Goal: Use online tool/utility: Utilize a website feature to perform a specific function

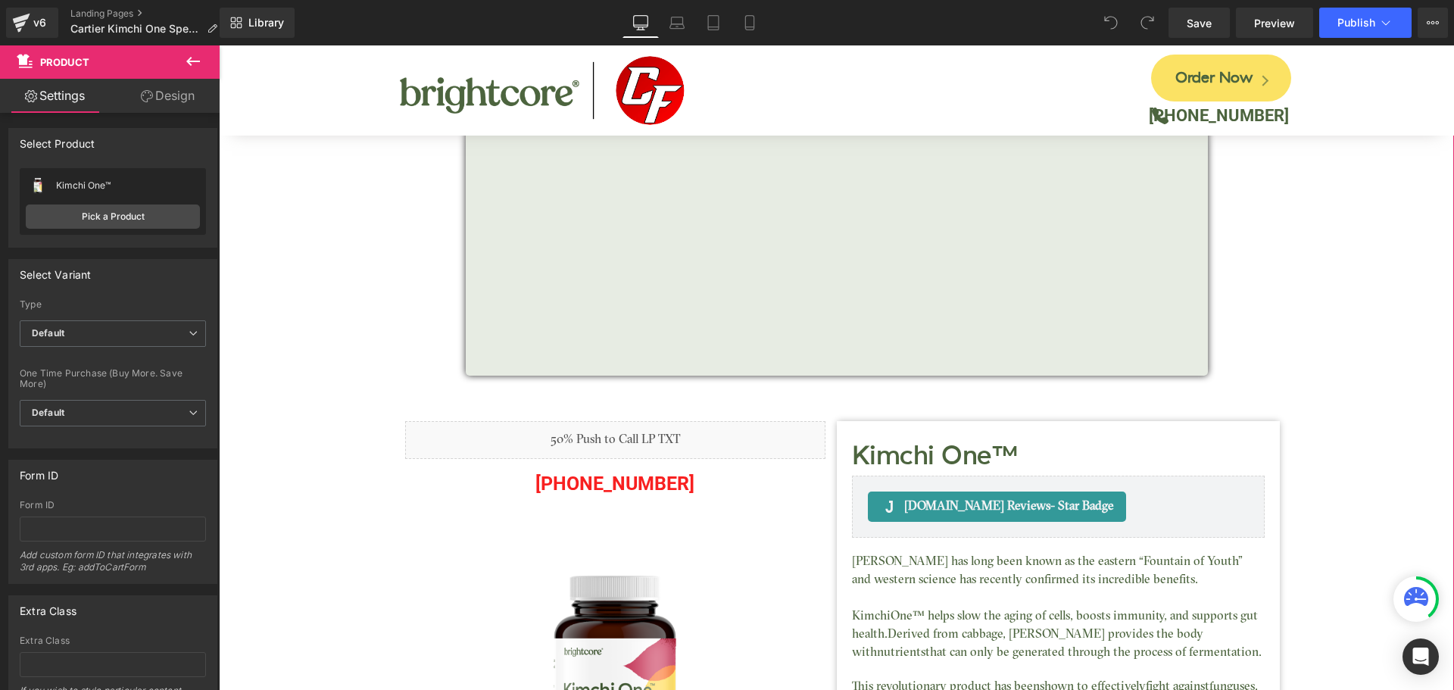
scroll to position [76, 0]
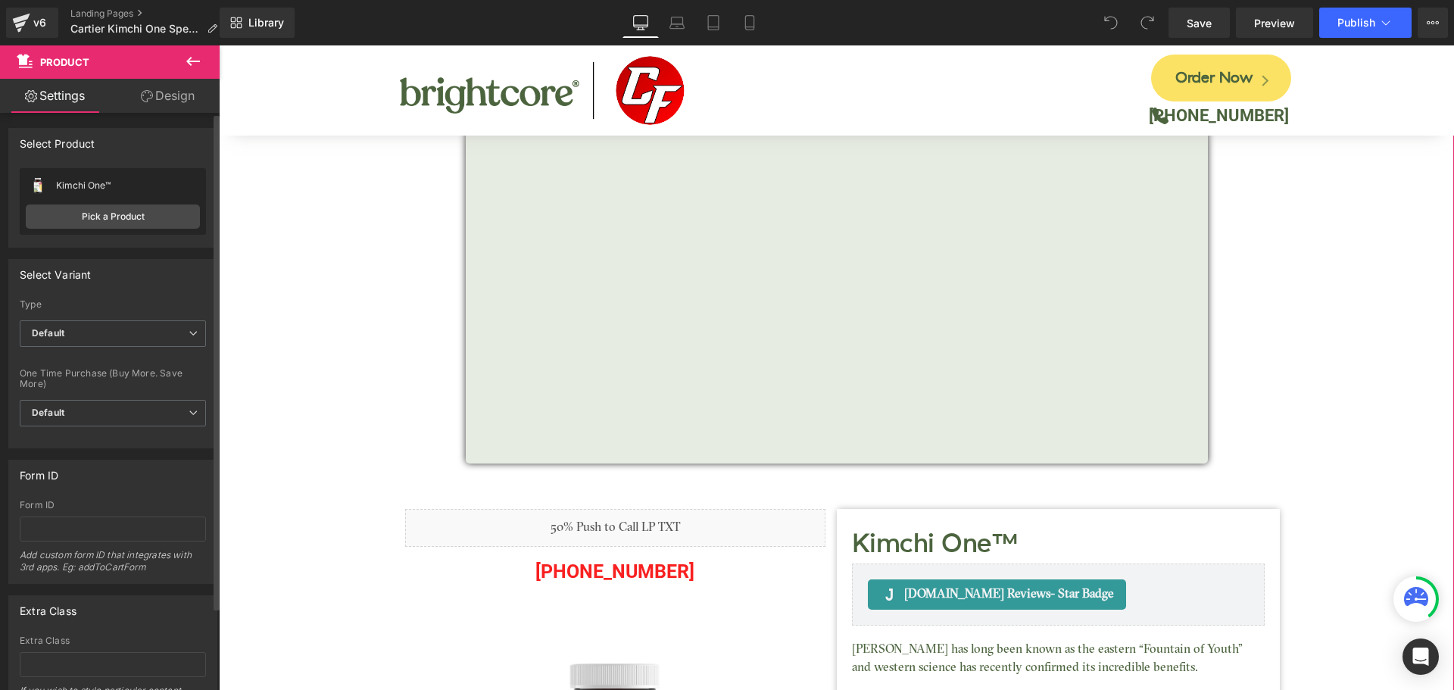
click at [192, 470] on div "Form ID" at bounding box center [113, 475] width 208 height 29
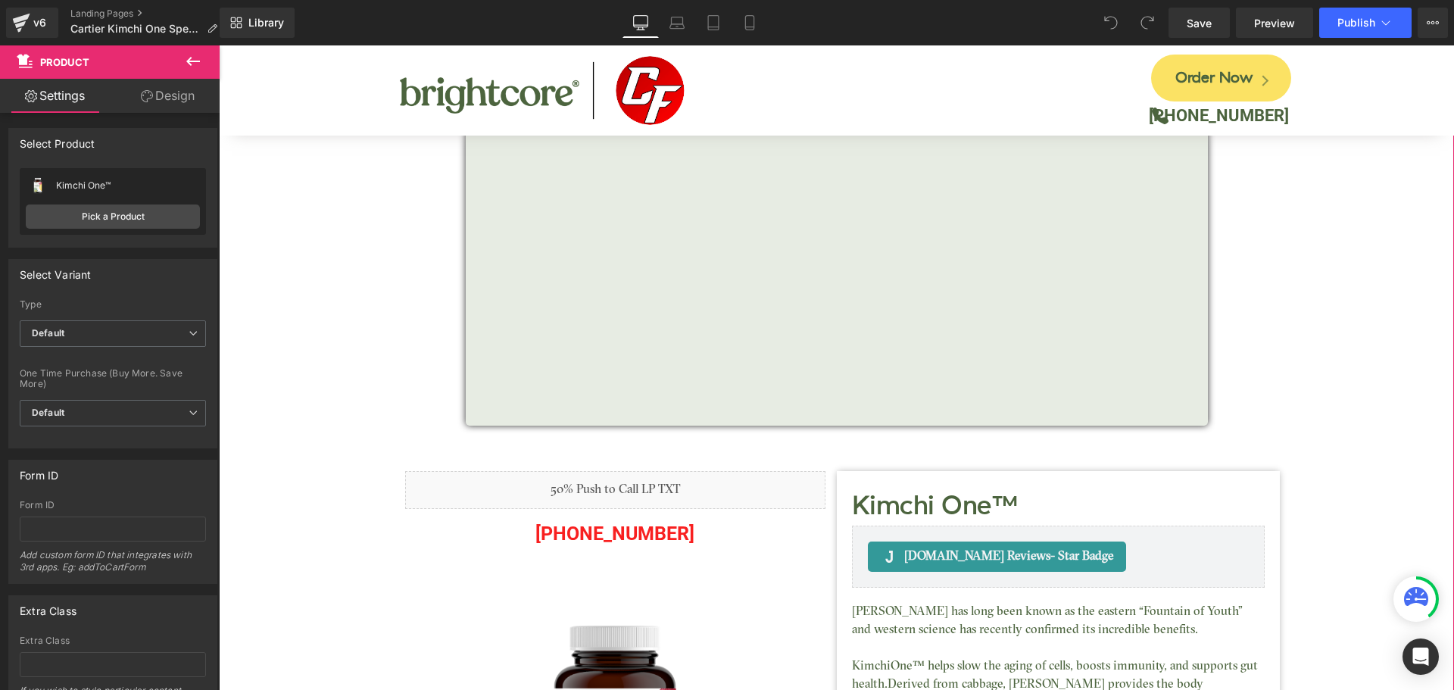
scroll to position [0, 0]
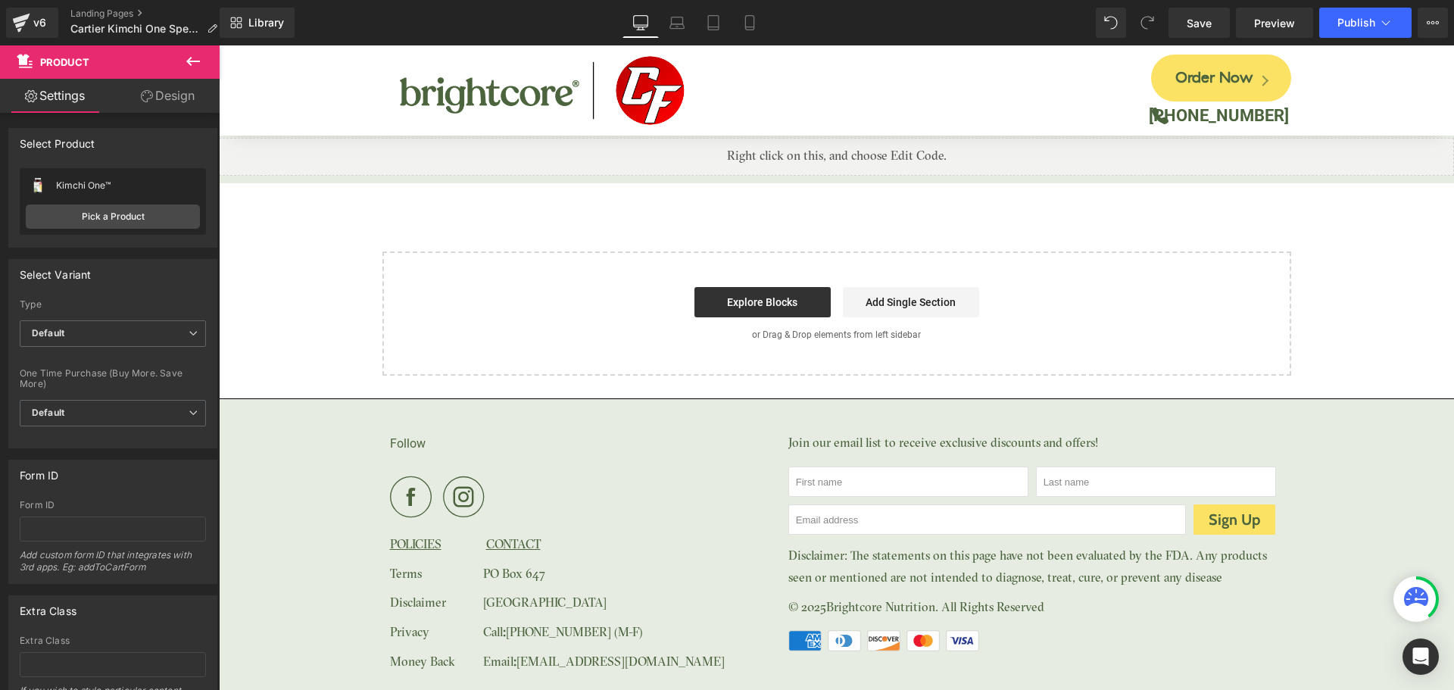
scroll to position [4584, 0]
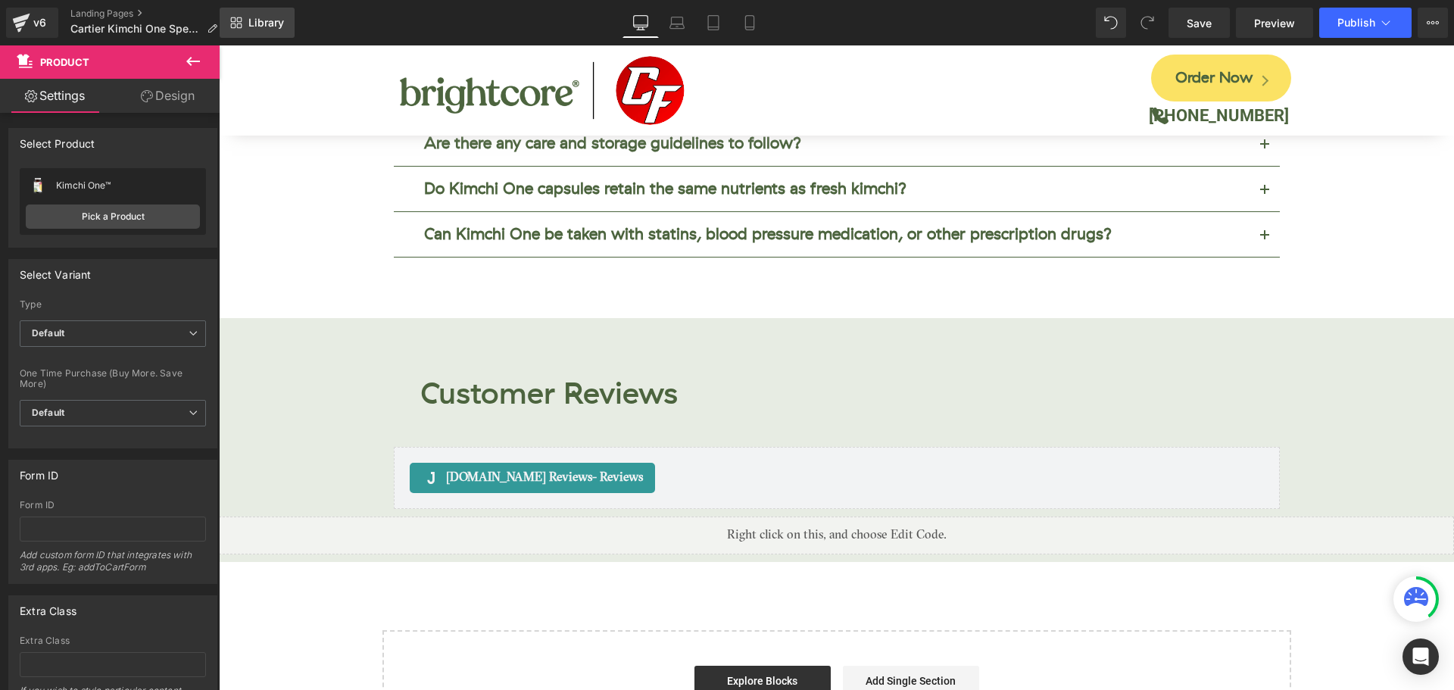
click at [277, 35] on link "Library" at bounding box center [257, 23] width 75 height 30
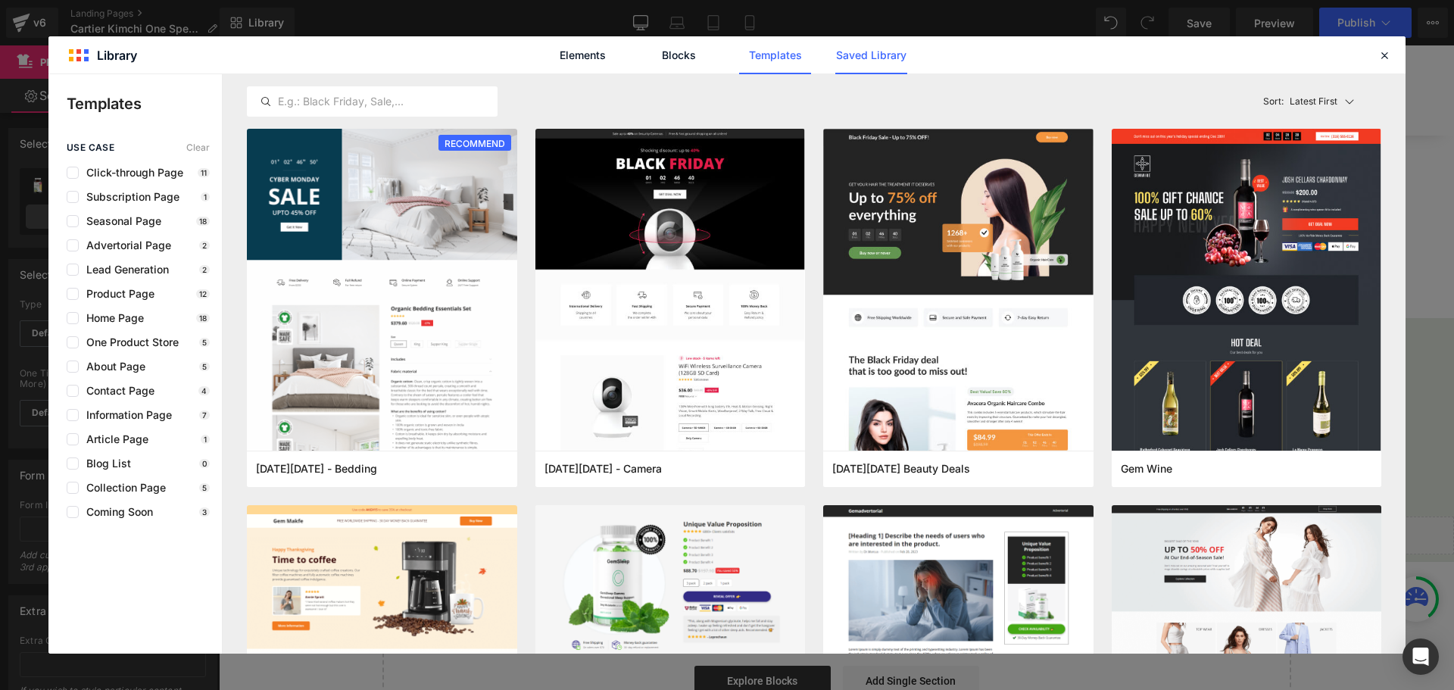
click at [0, 0] on link "Saved Library" at bounding box center [0, 0] width 0 height 0
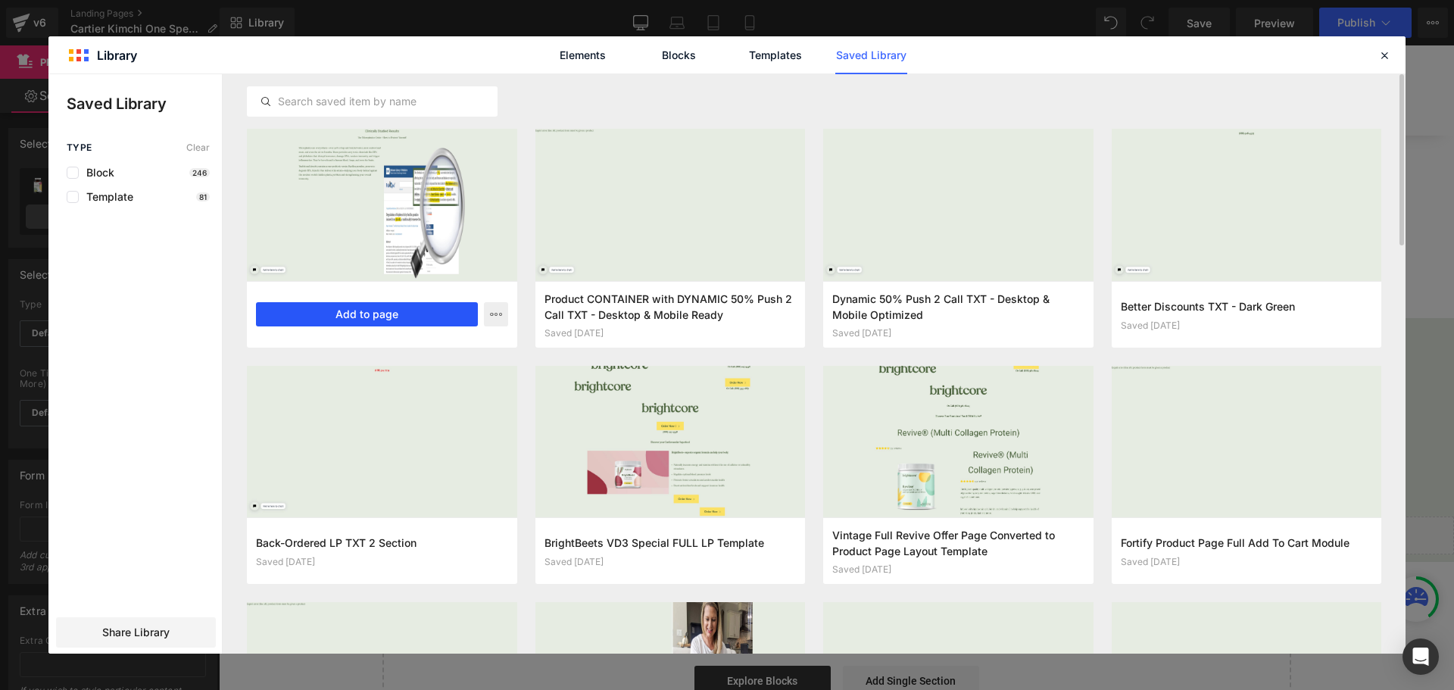
click at [435, 312] on button "Add to page" at bounding box center [367, 314] width 222 height 24
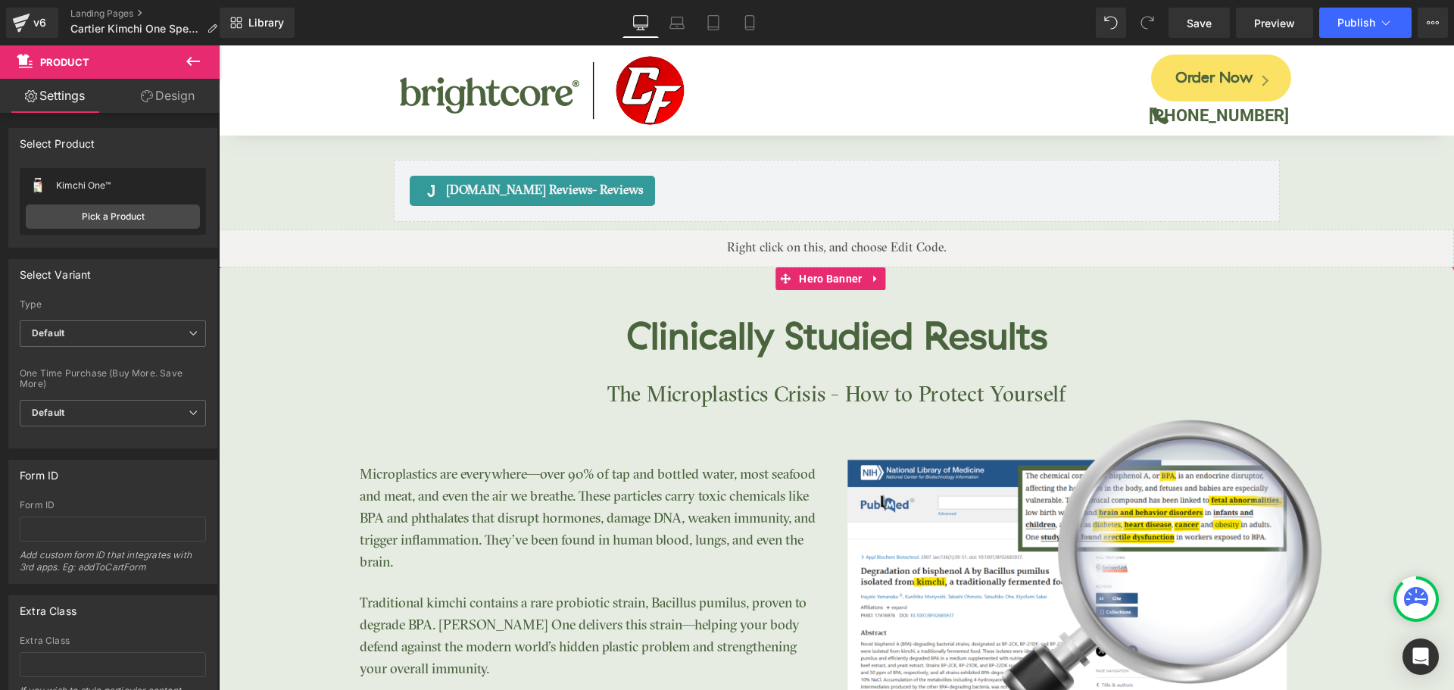
scroll to position [4744, 0]
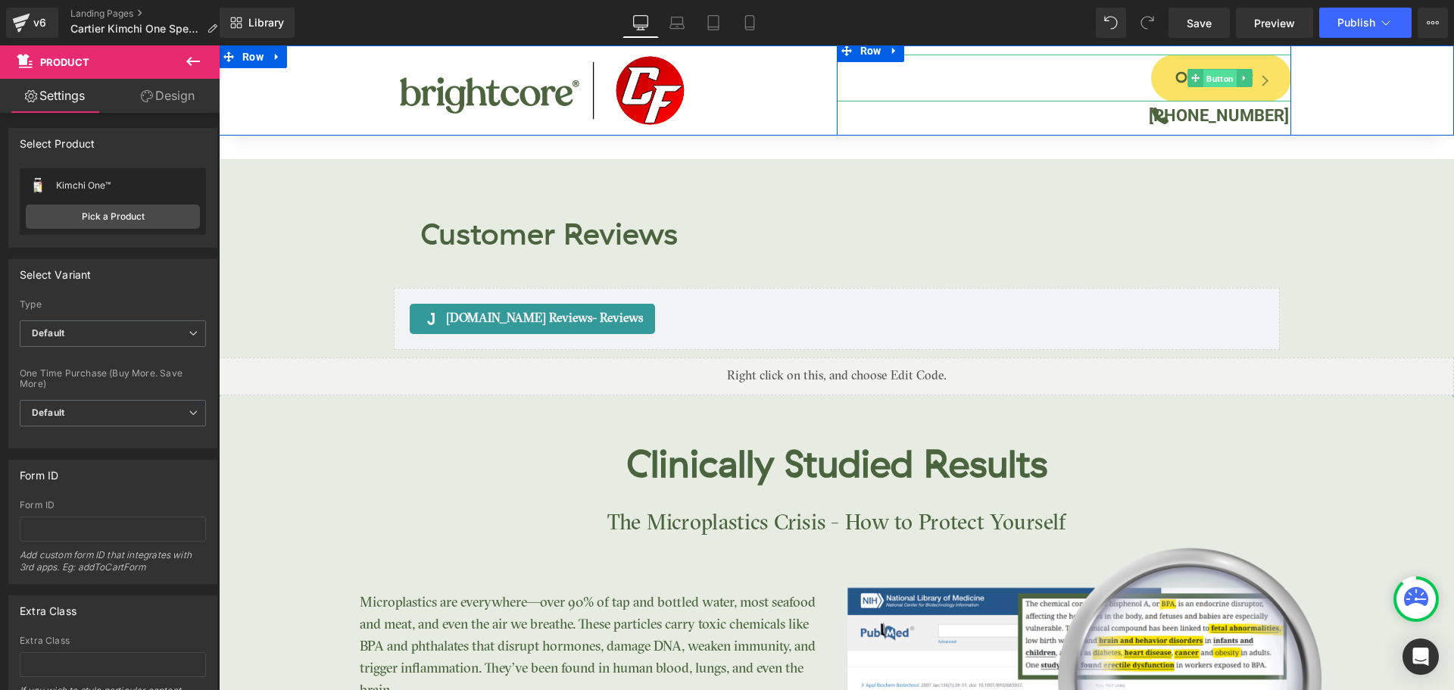
click at [1211, 79] on span "Button" at bounding box center [1220, 79] width 33 height 18
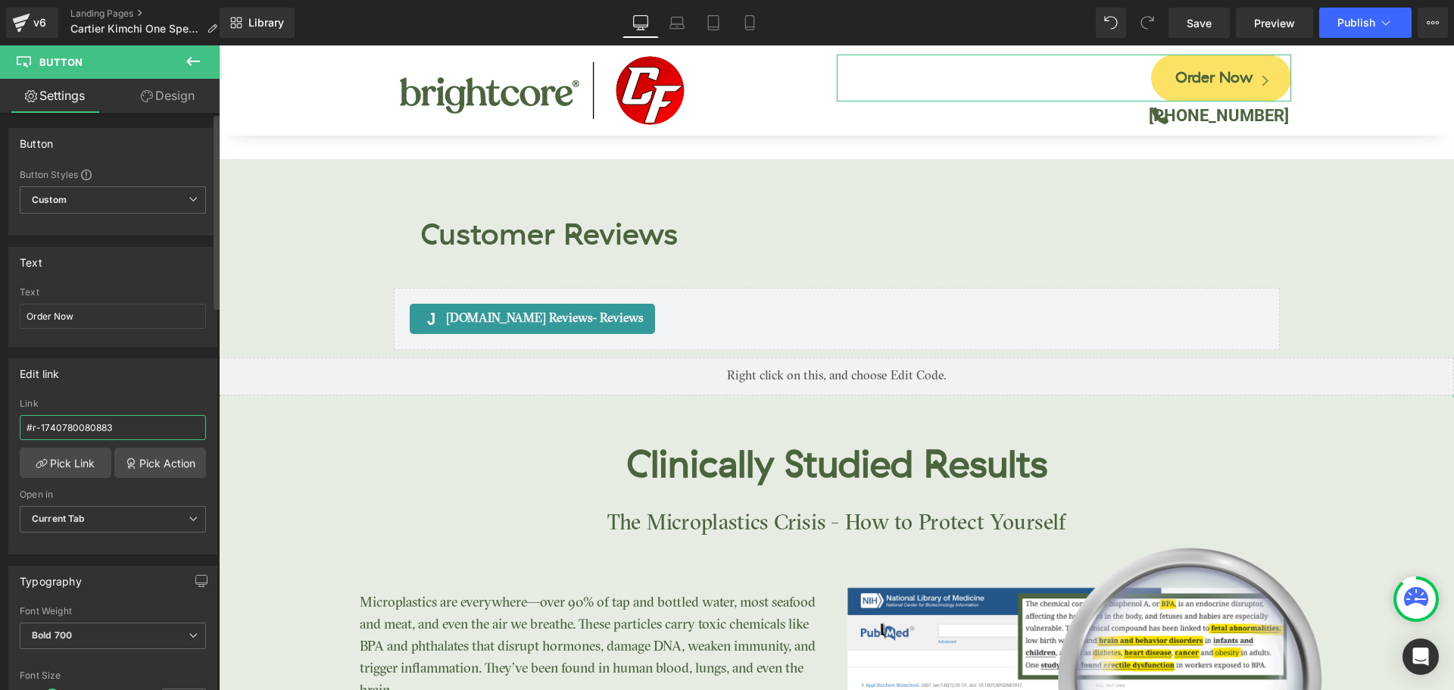
click at [89, 428] on input "#r-1740780080883" at bounding box center [113, 427] width 186 height 25
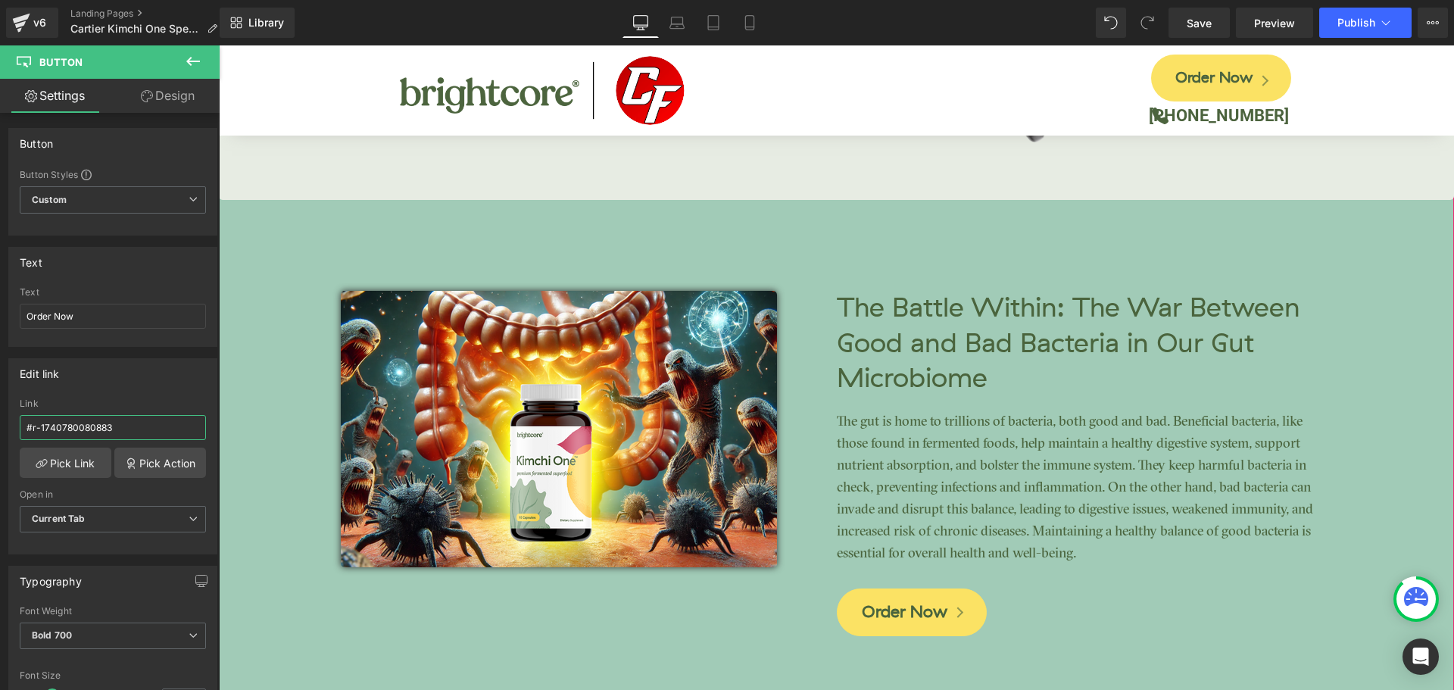
scroll to position [5501, 0]
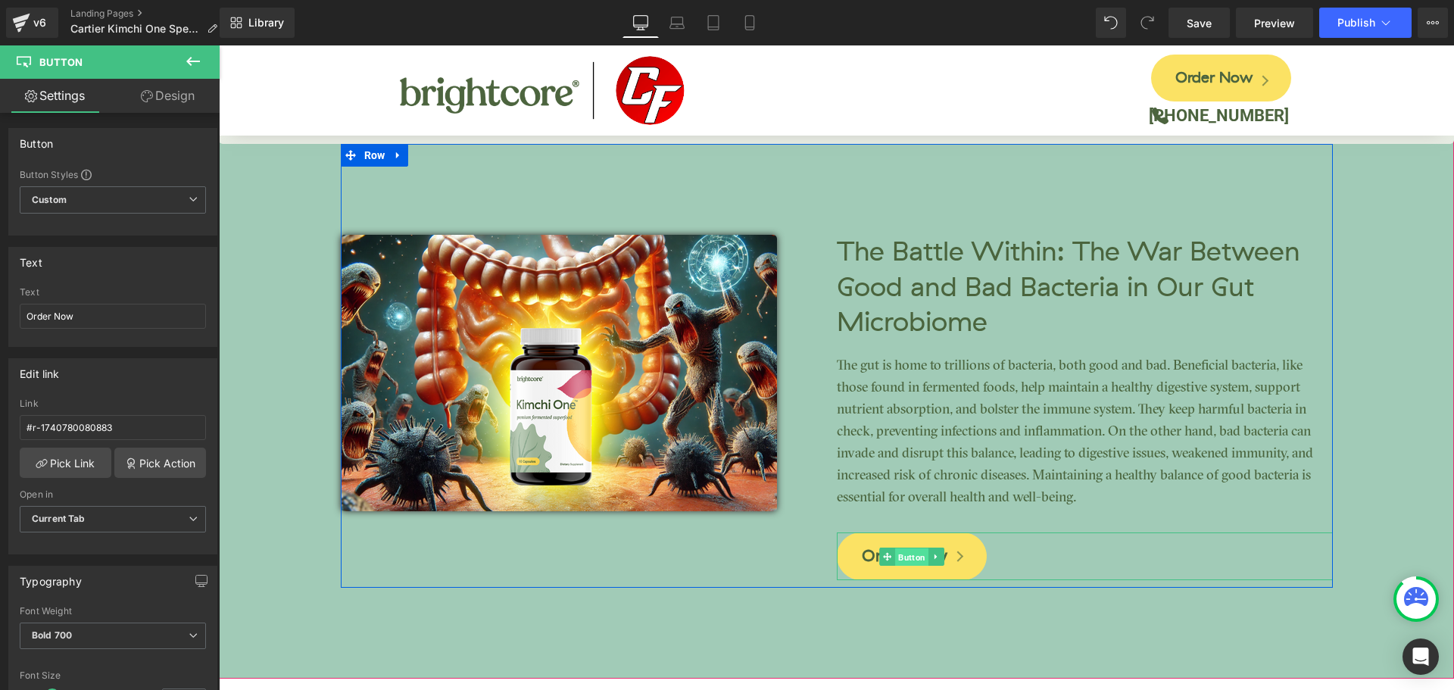
click at [910, 548] on span "Button" at bounding box center [911, 557] width 33 height 18
click at [103, 426] on input "#r-1740780080883" at bounding box center [113, 427] width 186 height 25
click at [145, 393] on div "Edit link #r-1740780080883 Link #r-1740780080883 Pick Link Pick Action Current …" at bounding box center [112, 456] width 209 height 196
